Goal: Information Seeking & Learning: Understand process/instructions

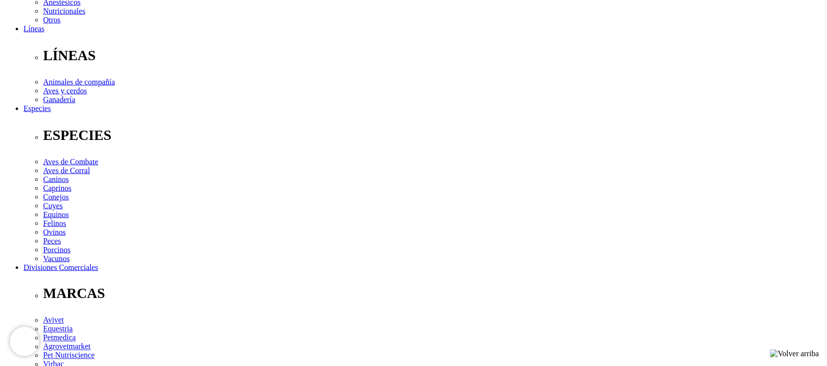
scroll to position [306, 0]
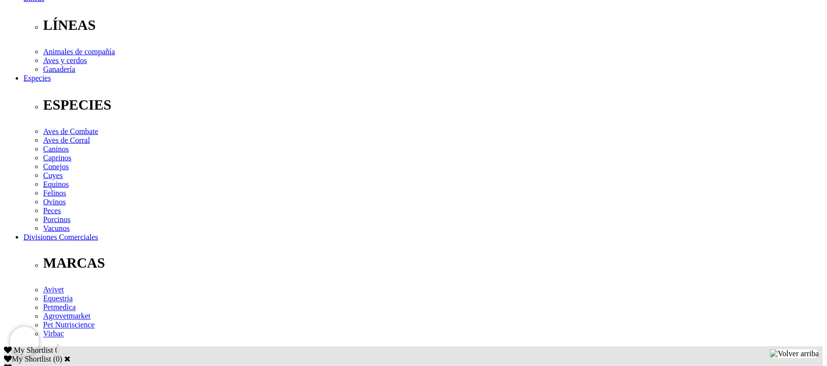
drag, startPoint x: 144, startPoint y: 207, endPoint x: 178, endPoint y: 210, distance: 34.4
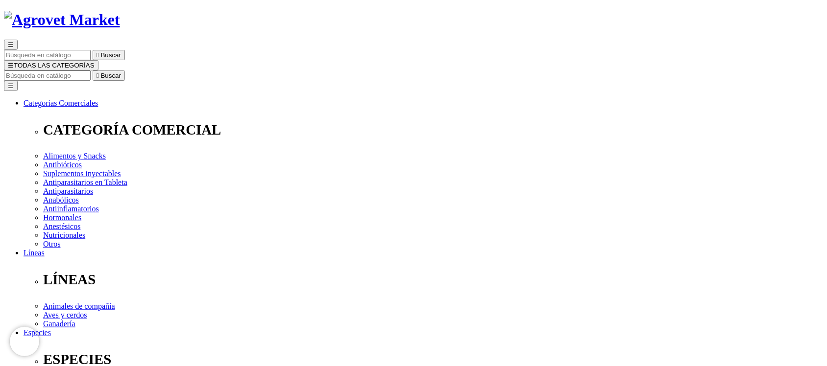
scroll to position [0, 0]
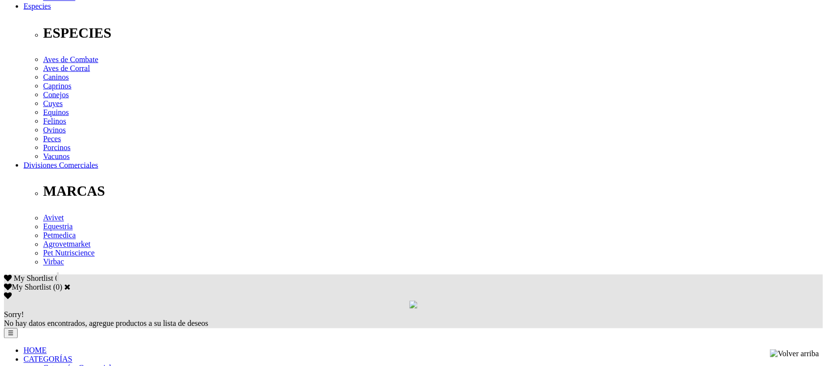
scroll to position [381, 0]
